Goal: Information Seeking & Learning: Check status

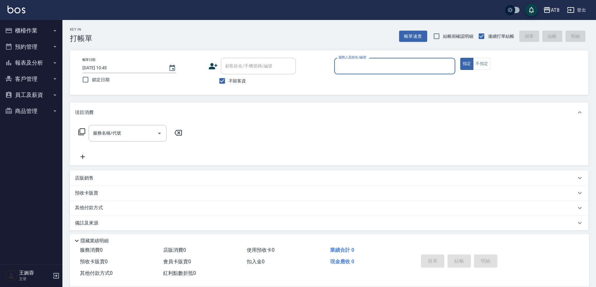
click at [53, 61] on icon "button" at bounding box center [54, 62] width 5 height 5
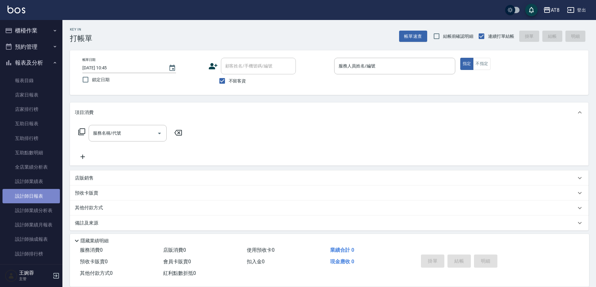
click at [39, 197] on link "設計師日報表" at bounding box center [30, 196] width 57 height 14
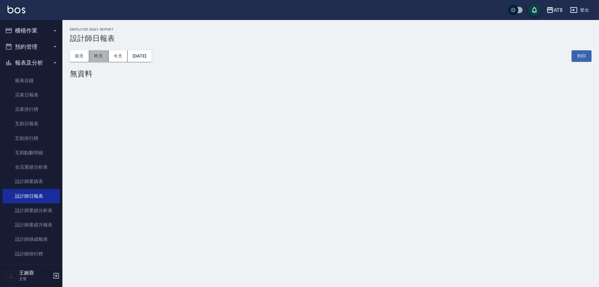
click at [99, 58] on button "昨天" at bounding box center [98, 56] width 19 height 12
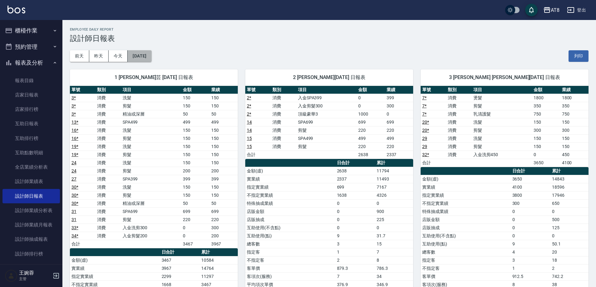
click at [150, 52] on button "[DATE]" at bounding box center [140, 56] width 24 height 12
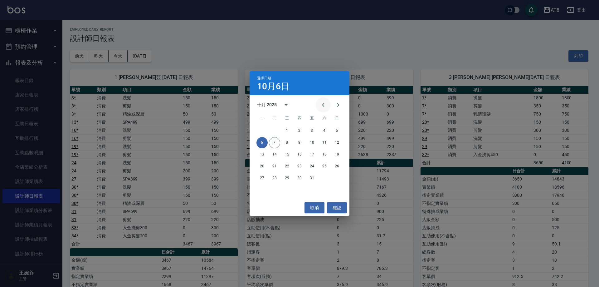
click at [322, 101] on icon "Previous month" at bounding box center [322, 104] width 7 height 7
click at [273, 166] on button "23" at bounding box center [274, 166] width 11 height 11
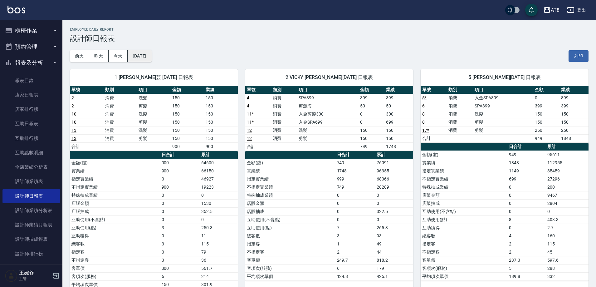
click at [151, 51] on button "[DATE]" at bounding box center [140, 56] width 24 height 12
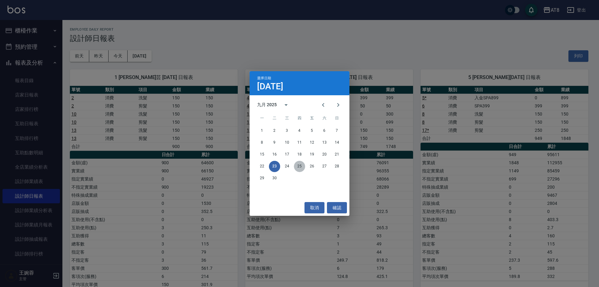
click at [298, 166] on button "25" at bounding box center [299, 166] width 11 height 11
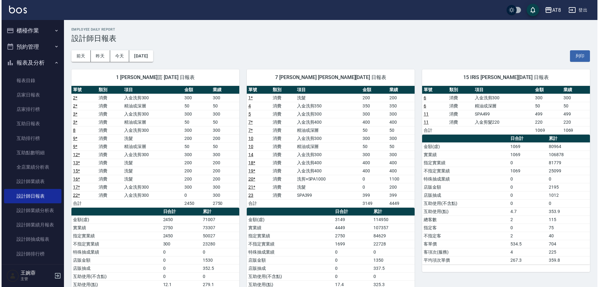
scroll to position [6, 0]
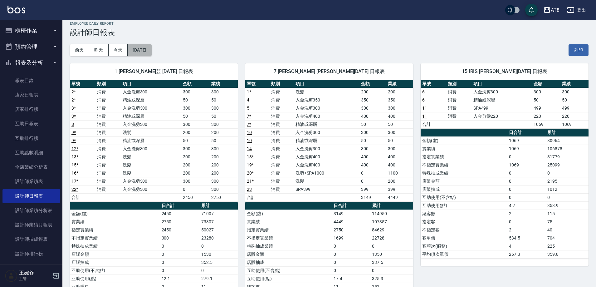
click at [149, 46] on button "[DATE]" at bounding box center [140, 50] width 24 height 12
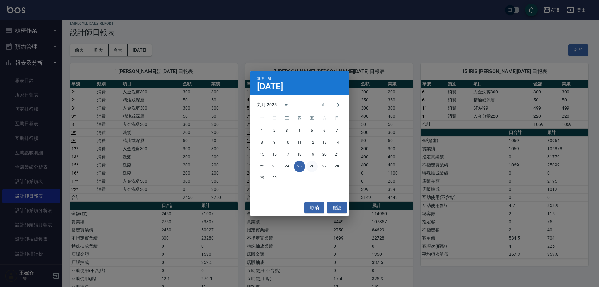
click at [310, 167] on button "26" at bounding box center [311, 166] width 11 height 11
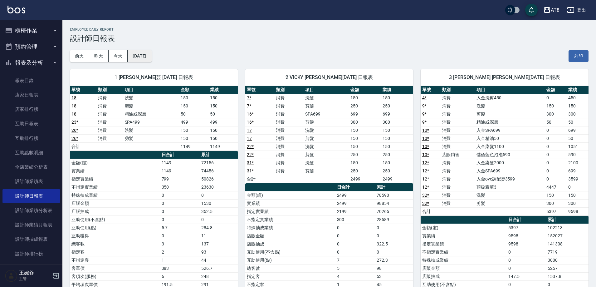
click at [151, 60] on button "[DATE]" at bounding box center [140, 56] width 24 height 12
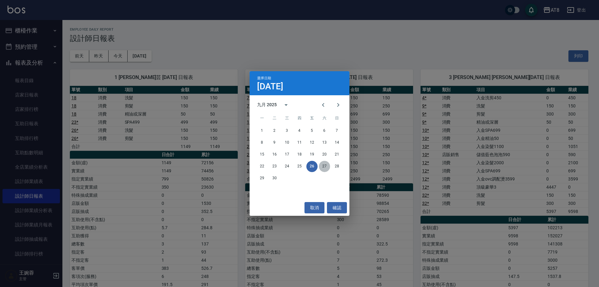
click at [324, 162] on button "27" at bounding box center [324, 166] width 11 height 11
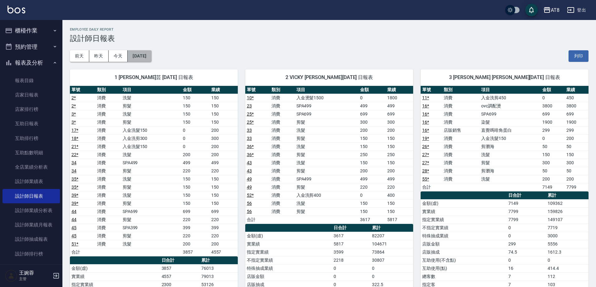
click at [151, 55] on button "[DATE]" at bounding box center [140, 56] width 24 height 12
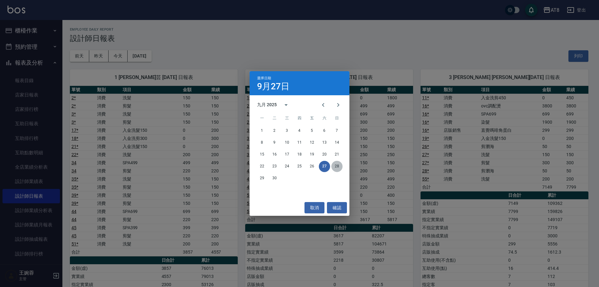
click at [333, 165] on button "28" at bounding box center [336, 166] width 11 height 11
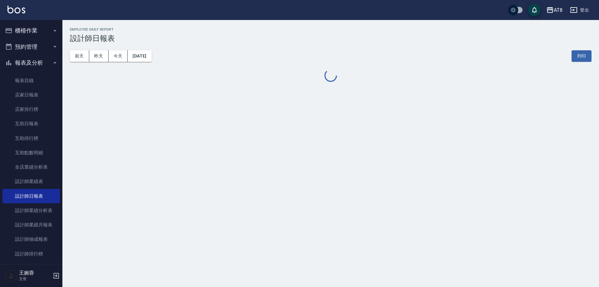
click at [334, 165] on div "AT8 [DATE] 設計師日報表 列印時間： [DATE][PHONE_NUMBER]:58 Employee Daily Report 設計師日報表 [D…" at bounding box center [299, 143] width 599 height 287
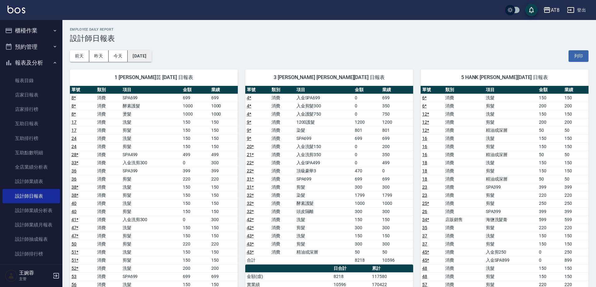
click at [151, 56] on button "[DATE]" at bounding box center [140, 56] width 24 height 12
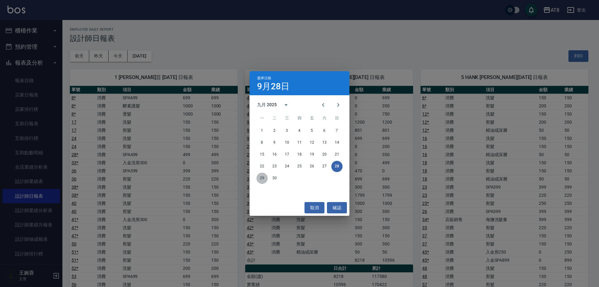
click at [264, 177] on button "29" at bounding box center [261, 177] width 11 height 11
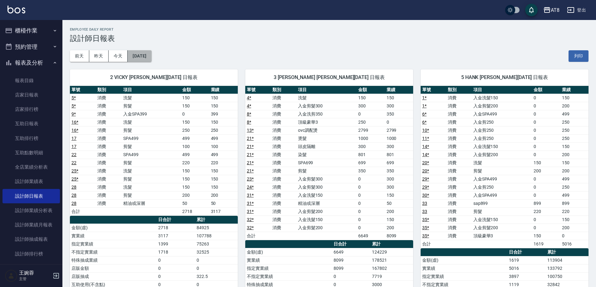
click at [141, 53] on button "[DATE]" at bounding box center [140, 56] width 24 height 12
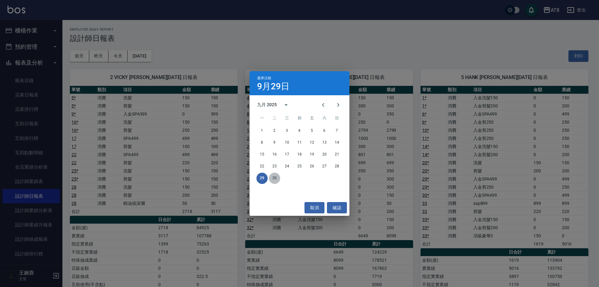
click at [275, 178] on button "30" at bounding box center [274, 177] width 11 height 11
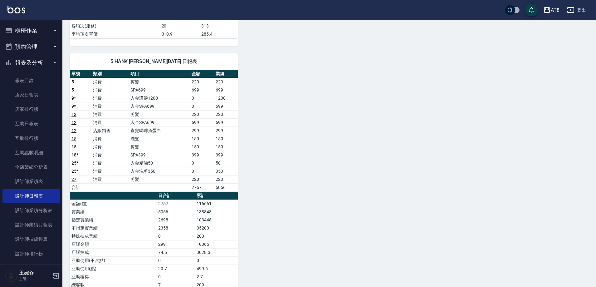
scroll to position [363, 0]
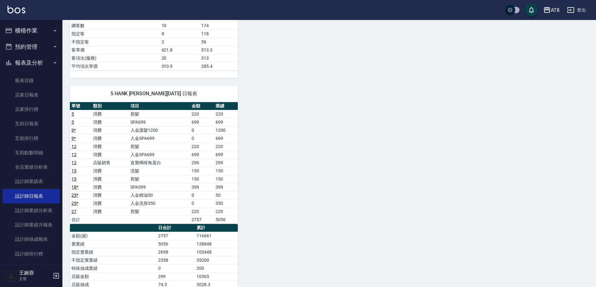
drag, startPoint x: 593, startPoint y: 152, endPoint x: 598, endPoint y: 169, distance: 17.3
click at [596, 178] on html "AT8 登出 櫃檯作業 打帳單 帳單列表 掛單列表 現金收支登錄 材料自購登錄 每日結帳 排班表 現場電腦打卡 預約管理 預約管理 單日預約紀錄 單週預約紀錄…" at bounding box center [298, 22] width 596 height 708
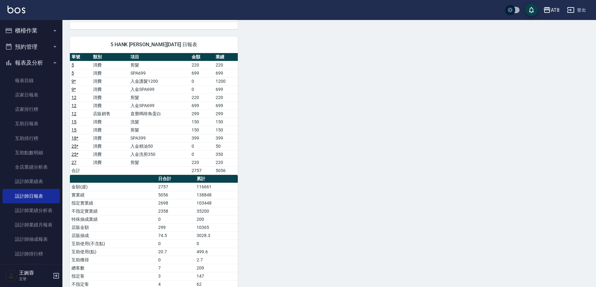
scroll to position [421, 0]
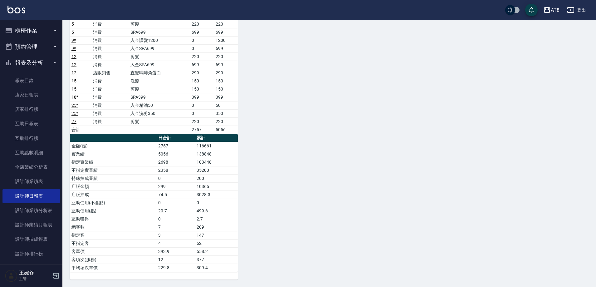
drag, startPoint x: 483, startPoint y: 251, endPoint x: 403, endPoint y: 164, distance: 118.5
